Goal: Task Accomplishment & Management: Complete application form

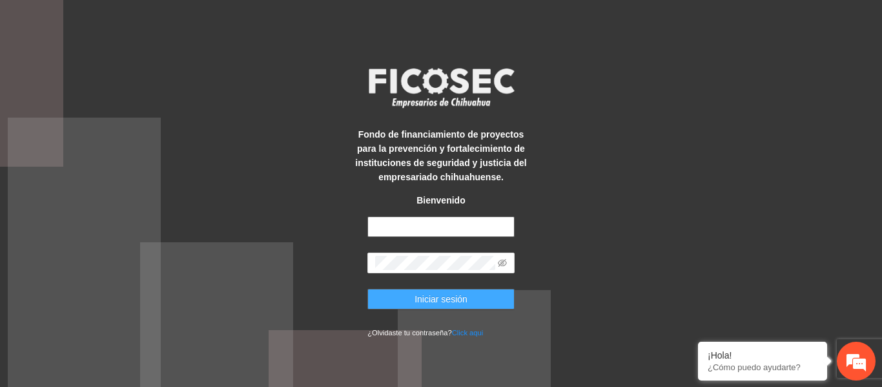
type input "**********"
click at [434, 292] on span "Iniciar sesión" at bounding box center [440, 299] width 53 height 14
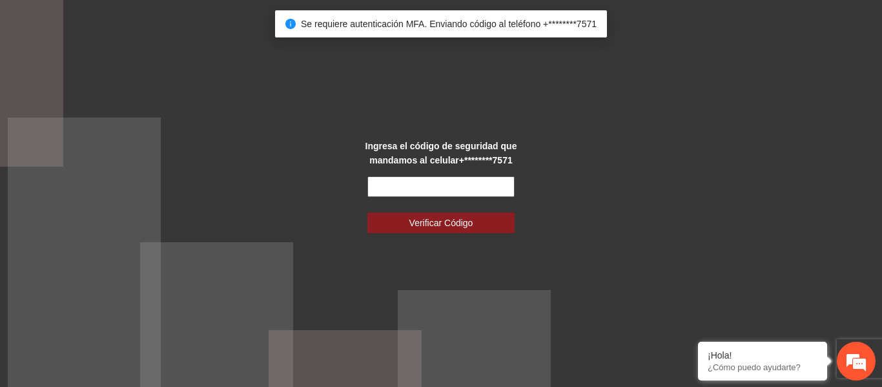
click at [398, 180] on input "text" at bounding box center [440, 186] width 147 height 21
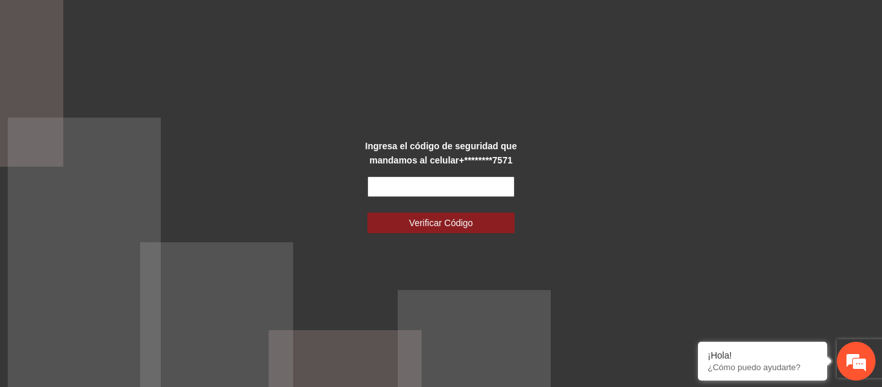
drag, startPoint x: 422, startPoint y: 194, endPoint x: 280, endPoint y: 181, distance: 142.0
click at [280, 181] on div "Ingresa el código de seguridad que mandamos al celular +********7571 Verificar …" at bounding box center [441, 193] width 882 height 387
click at [400, 184] on input "text" at bounding box center [440, 186] width 147 height 21
drag, startPoint x: 450, startPoint y: 189, endPoint x: 331, endPoint y: 183, distance: 119.6
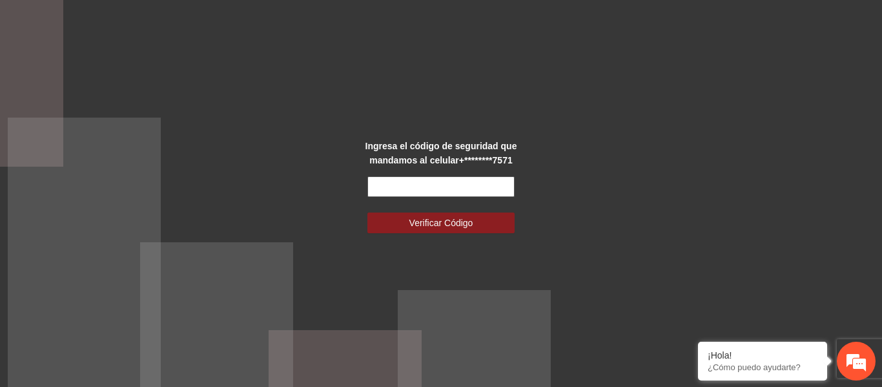
click at [331, 183] on div "Ingresa el código de seguridad que mandamos al celular +********7571 Verificar …" at bounding box center [441, 193] width 882 height 387
click at [403, 185] on input "text" at bounding box center [440, 186] width 147 height 21
drag, startPoint x: 404, startPoint y: 185, endPoint x: 330, endPoint y: 180, distance: 74.4
drag, startPoint x: 330, startPoint y: 180, endPoint x: 314, endPoint y: 181, distance: 16.2
click at [314, 181] on div "Ingresa el código de seguridad que mandamos al celular +********7571 Verificar …" at bounding box center [441, 193] width 882 height 387
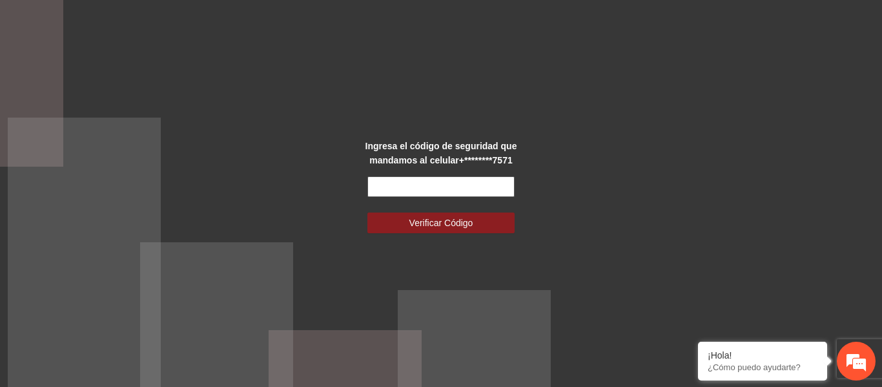
click at [410, 190] on input "text" at bounding box center [440, 186] width 147 height 21
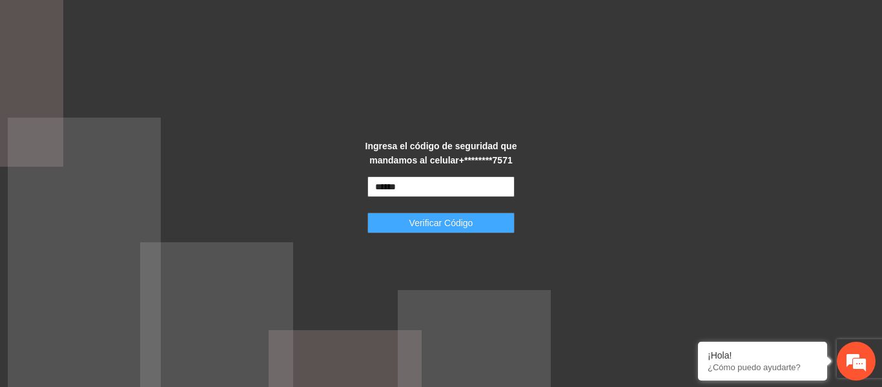
type input "******"
click at [440, 225] on span "Verificar Código" at bounding box center [441, 223] width 64 height 14
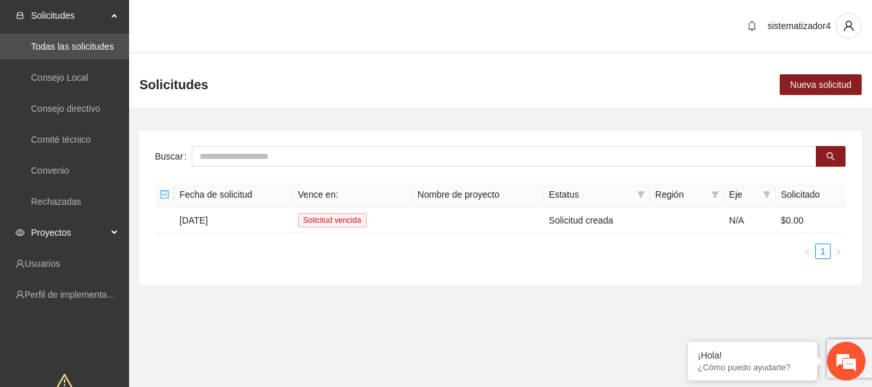
click at [58, 234] on span "Proyectos" at bounding box center [69, 232] width 76 height 26
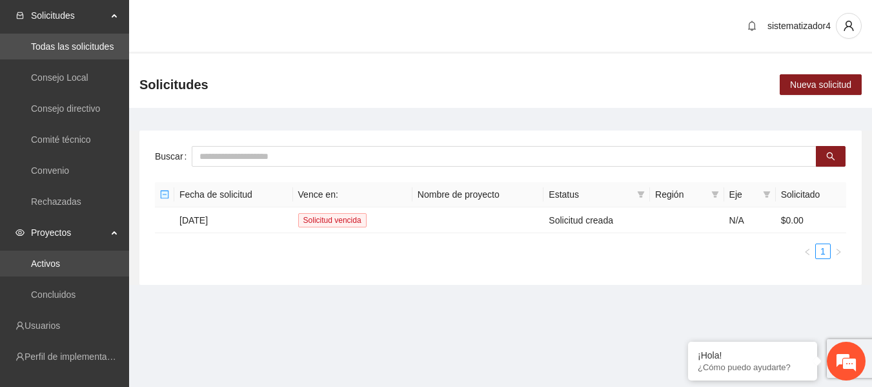
click at [55, 260] on link "Activos" at bounding box center [45, 263] width 29 height 10
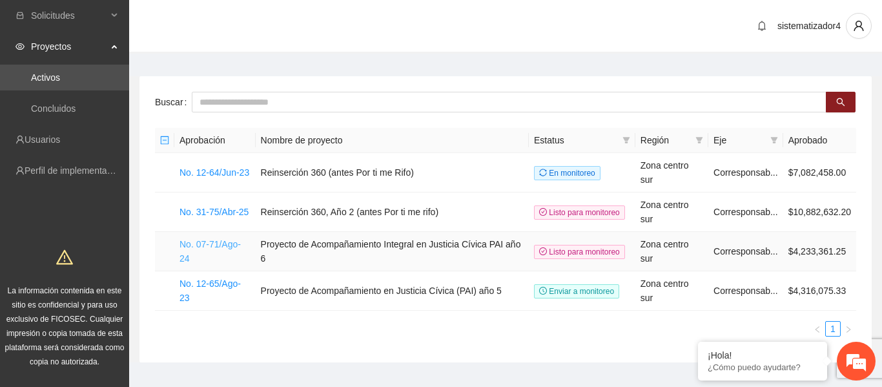
click at [216, 239] on link "No. 07-71/Ago-24" at bounding box center [209, 251] width 61 height 25
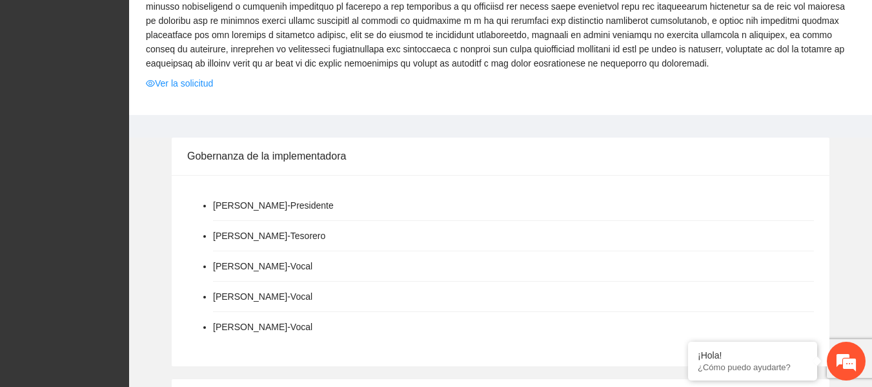
scroll to position [507, 0]
click at [191, 88] on link "Ver la solicitud" at bounding box center [179, 83] width 67 height 14
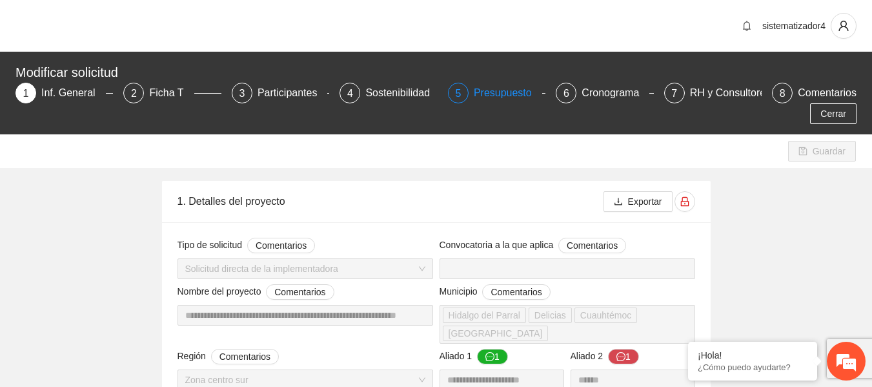
click at [509, 97] on div "Presupuesto" at bounding box center [508, 93] width 68 height 21
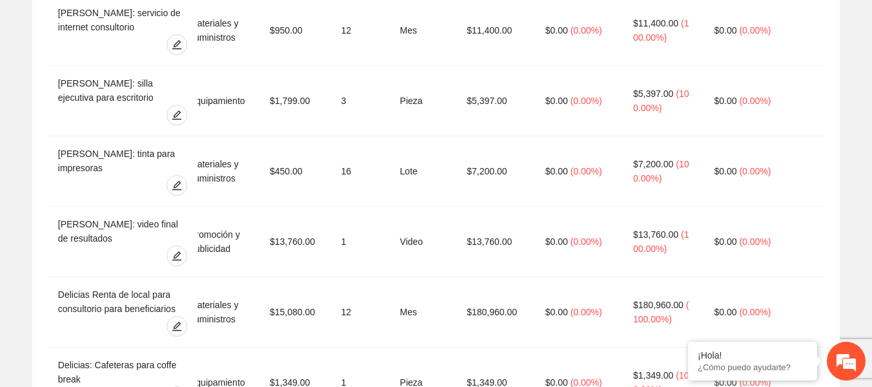
scroll to position [5369, 0]
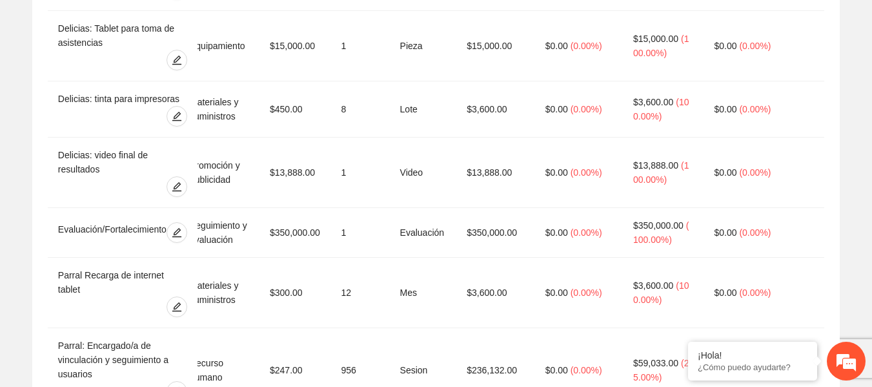
scroll to position [7329, 0]
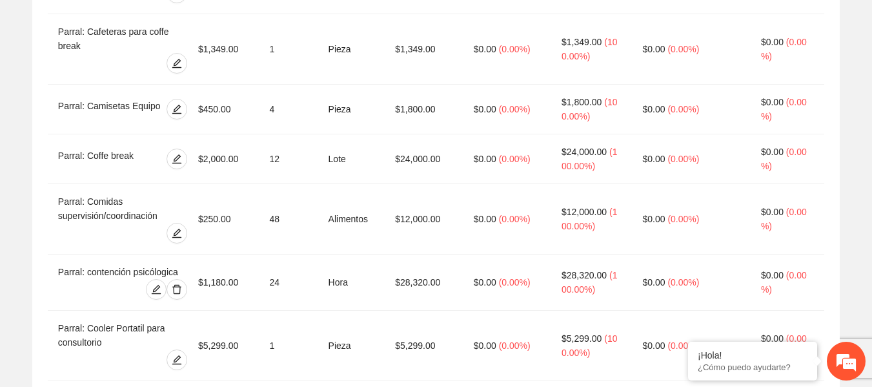
drag, startPoint x: 807, startPoint y: 256, endPoint x: 753, endPoint y: 255, distance: 53.6
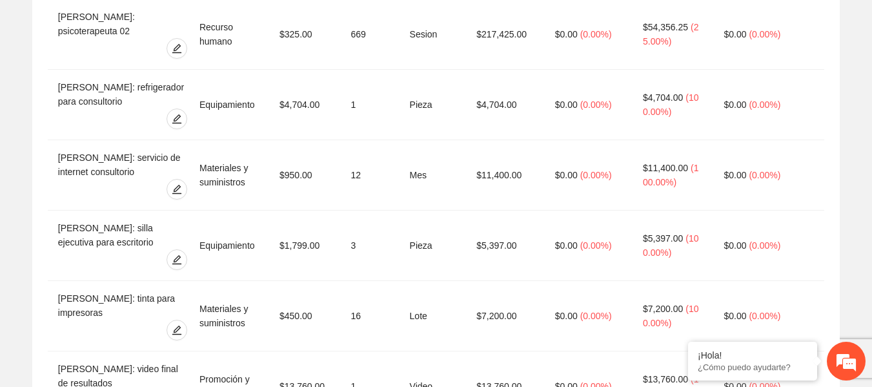
scroll to position [0, 174]
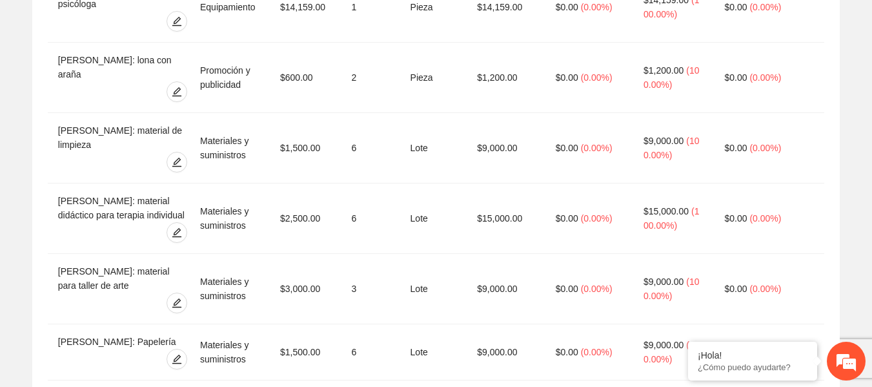
scroll to position [4560, 0]
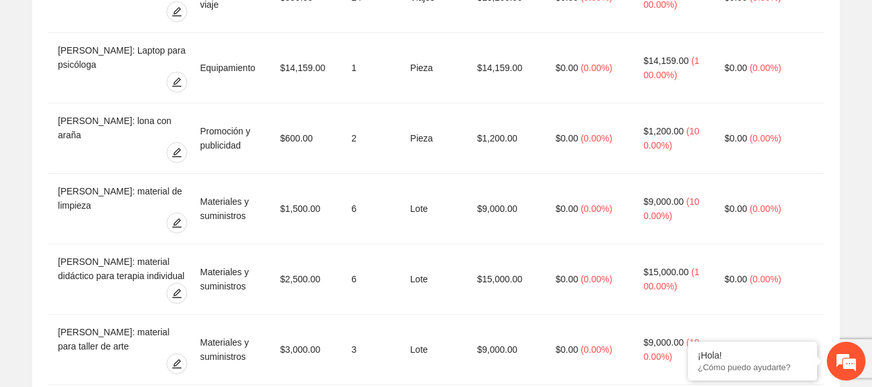
scroll to position [4498, 0]
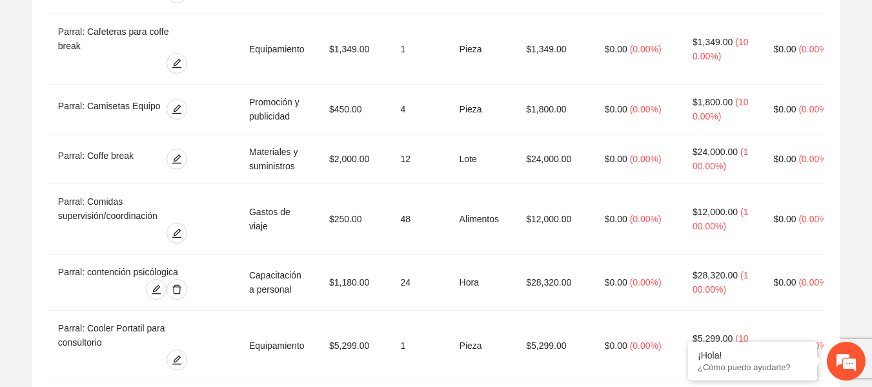
scroll to position [0, 256]
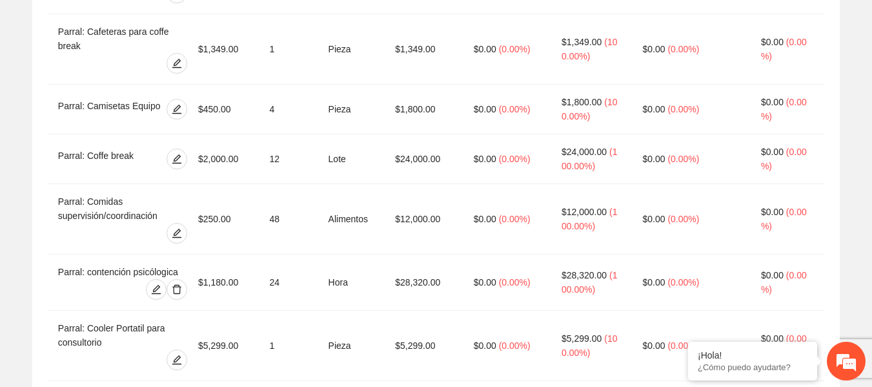
drag, startPoint x: 532, startPoint y: 258, endPoint x: 478, endPoint y: 262, distance: 54.4
drag, startPoint x: 804, startPoint y: 260, endPoint x: 749, endPoint y: 260, distance: 55.5
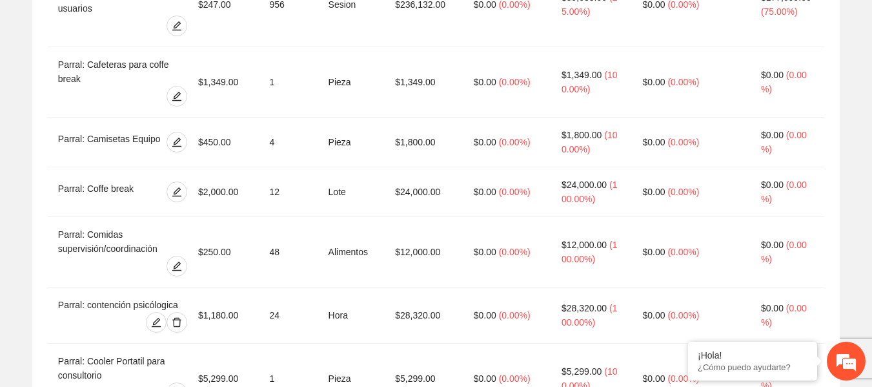
scroll to position [7329, 0]
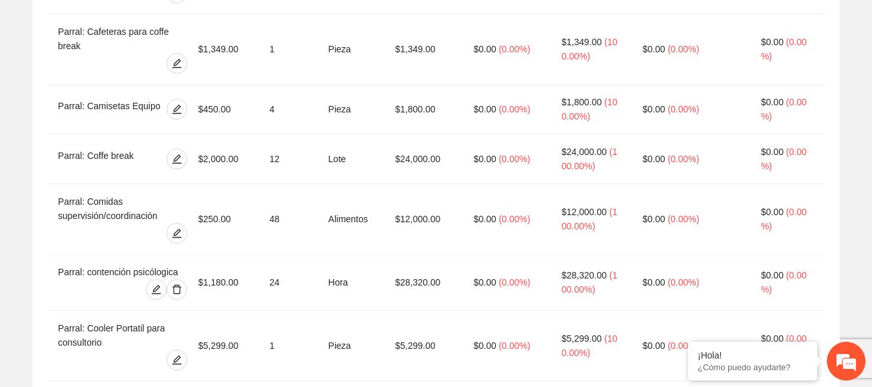
drag, startPoint x: 808, startPoint y: 263, endPoint x: 755, endPoint y: 258, distance: 52.6
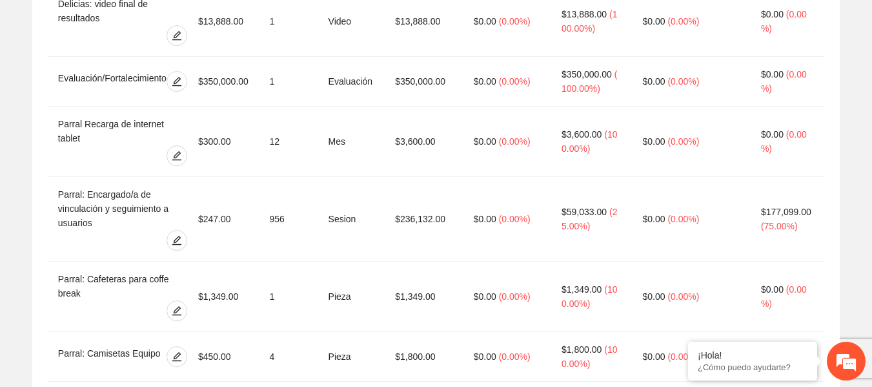
scroll to position [7079, 0]
